Goal: Task Accomplishment & Management: Use online tool/utility

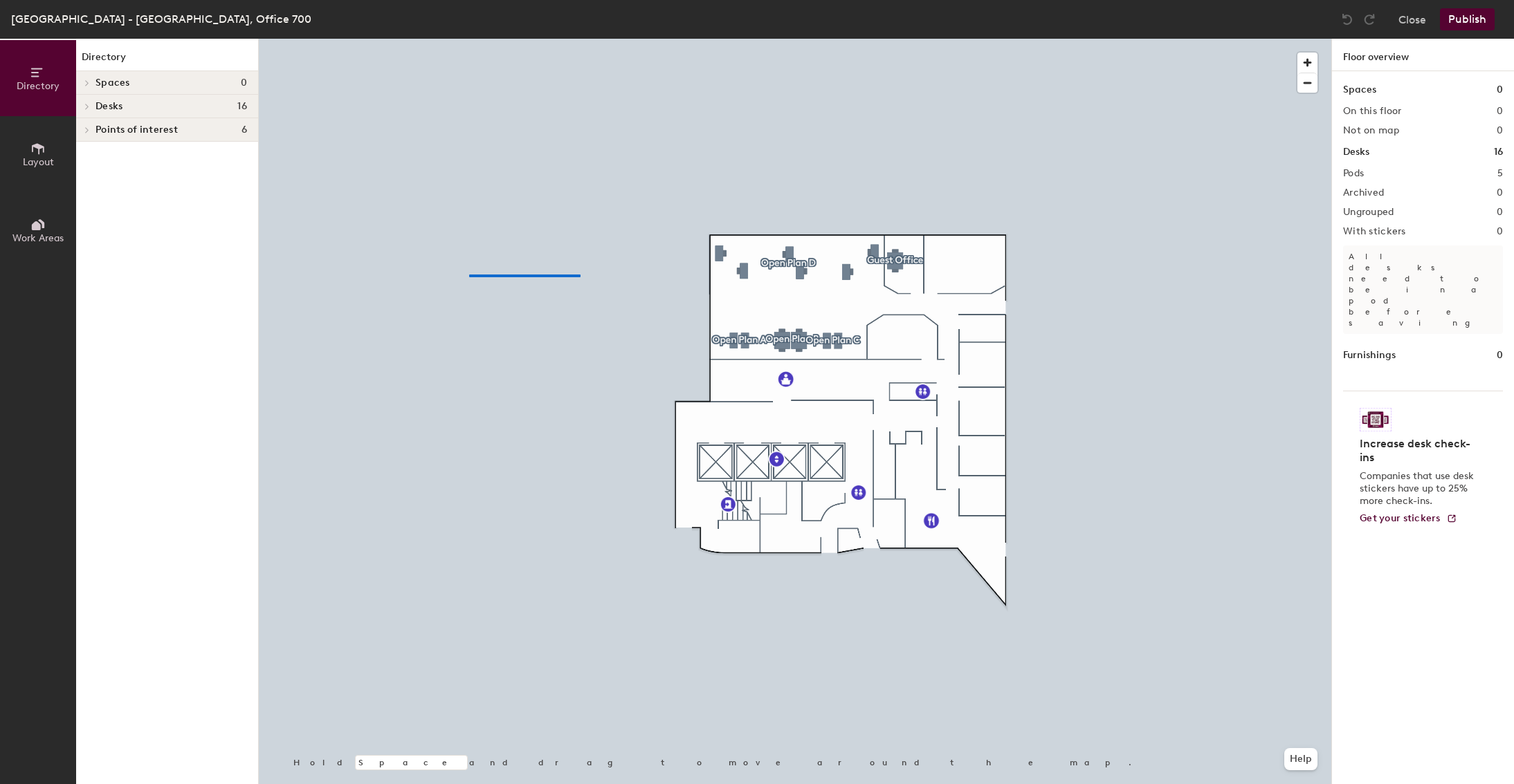
click at [470, 39] on div at bounding box center [795, 39] width 1072 height 0
click at [1406, 20] on button "Close" at bounding box center [1413, 19] width 28 height 22
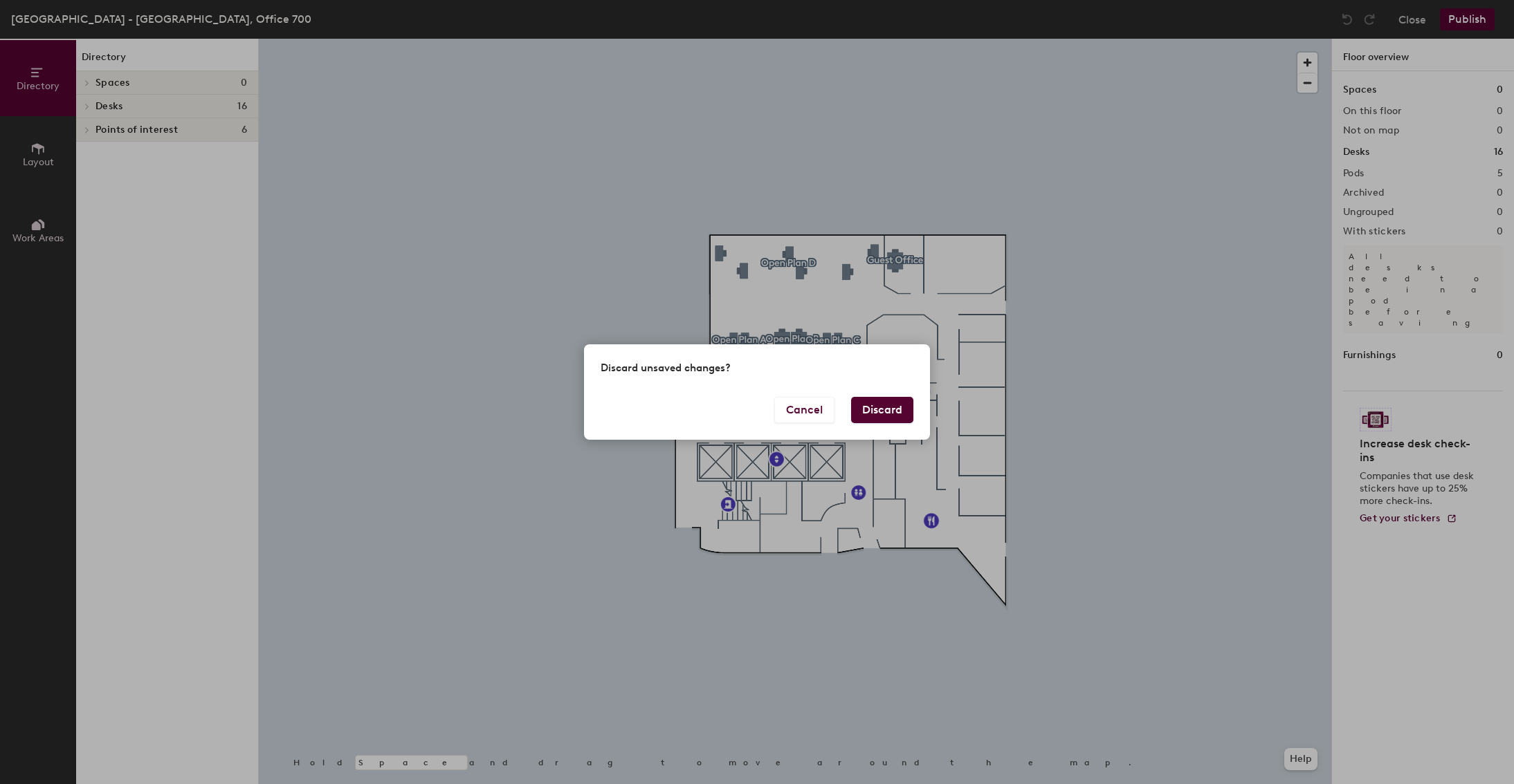
click at [870, 406] on button "Discard" at bounding box center [882, 410] width 63 height 26
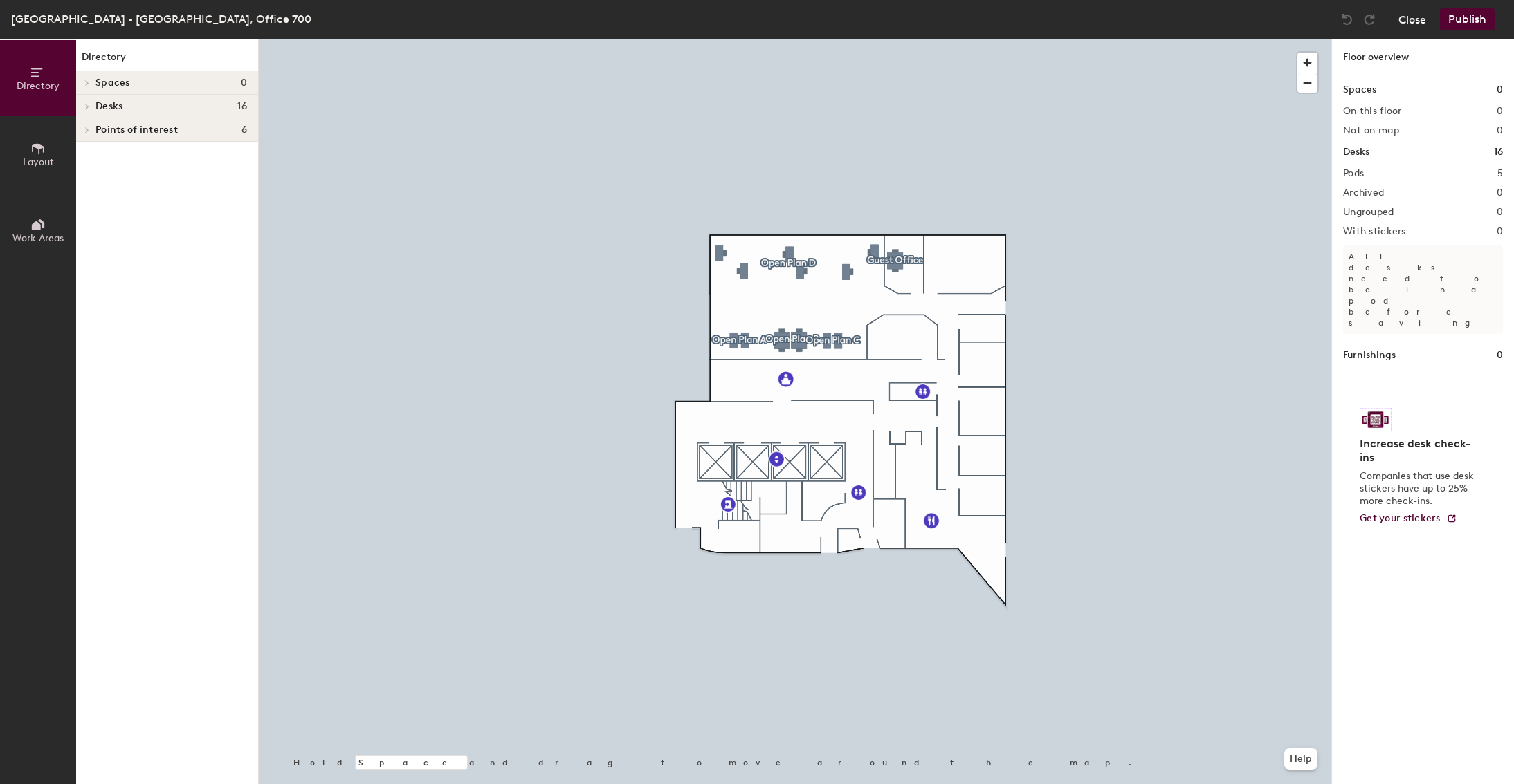
click at [1402, 19] on button "Close" at bounding box center [1413, 19] width 28 height 22
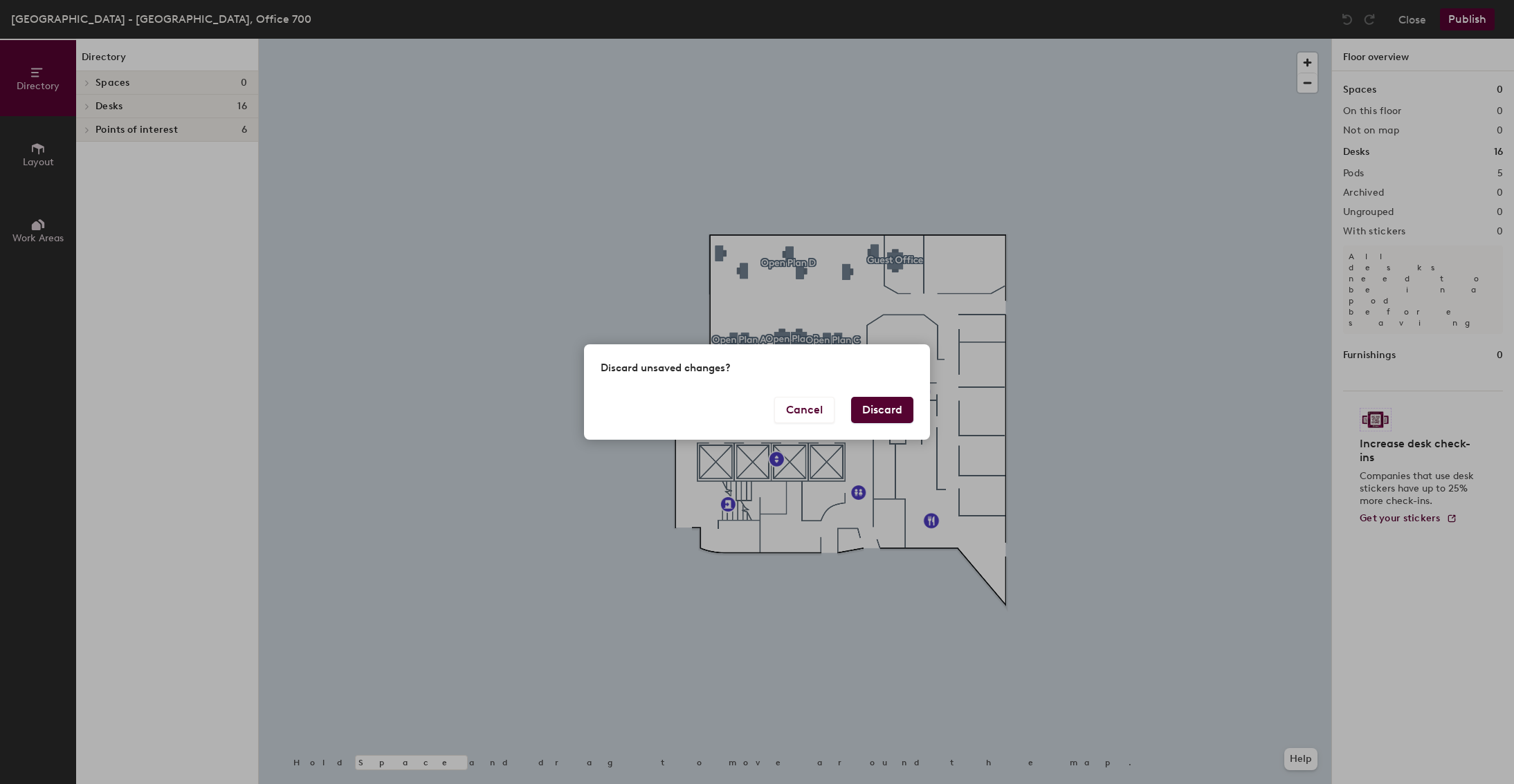
click at [865, 402] on button "Discard" at bounding box center [882, 410] width 63 height 26
